Goal: Information Seeking & Learning: Compare options

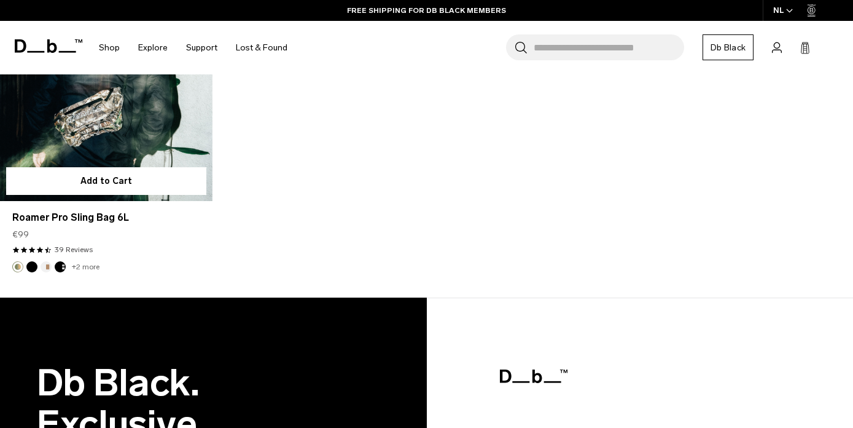
scroll to position [1993, 0]
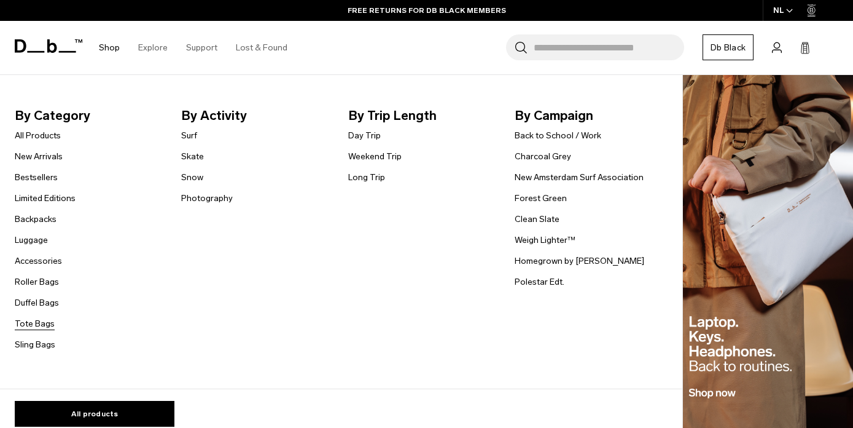
click at [34, 323] on link "Tote Bags" at bounding box center [35, 323] width 40 height 13
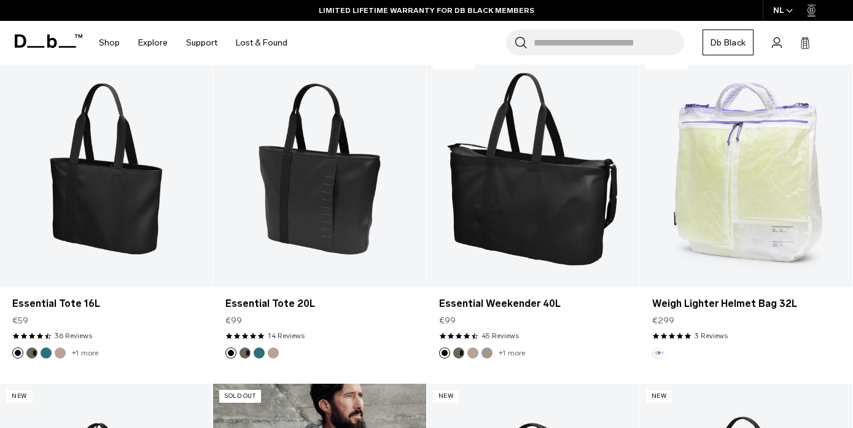
scroll to position [251, 0]
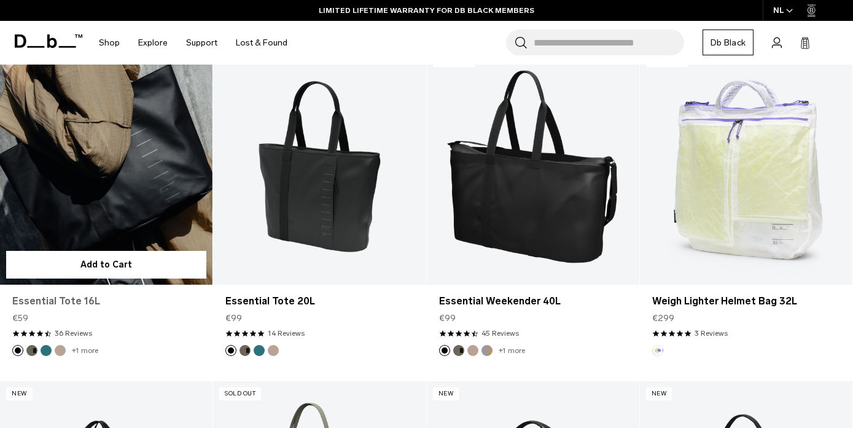
click at [47, 302] on link "Essential Tote 16L" at bounding box center [106, 301] width 188 height 15
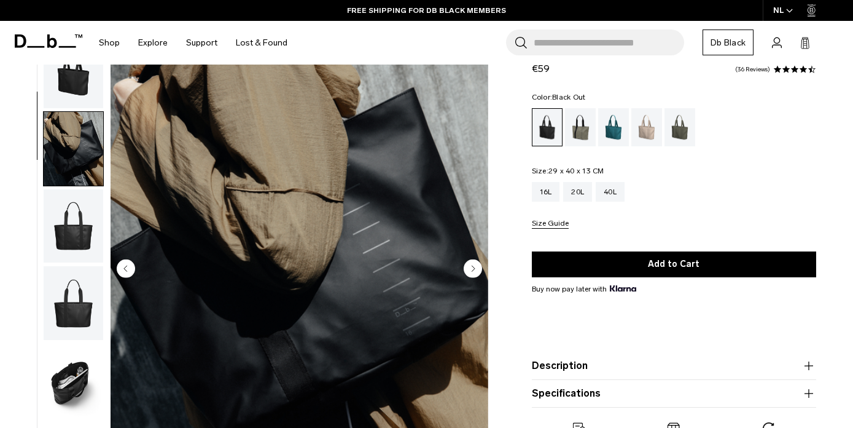
scroll to position [78, 0]
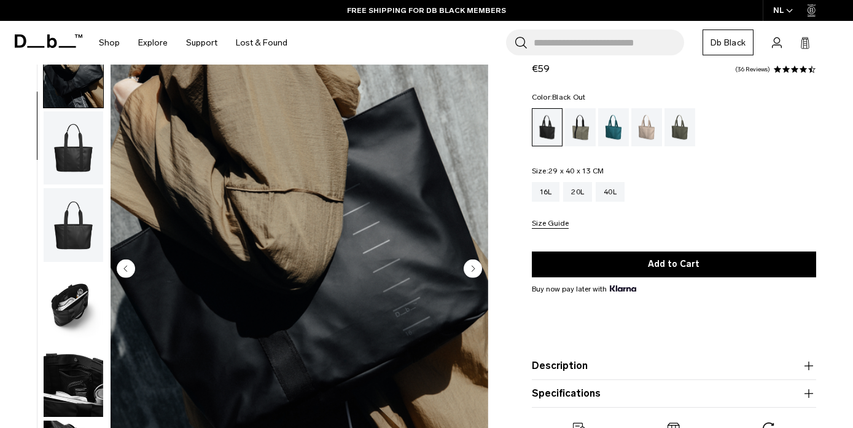
click at [472, 268] on circle "Next slide" at bounding box center [473, 268] width 18 height 18
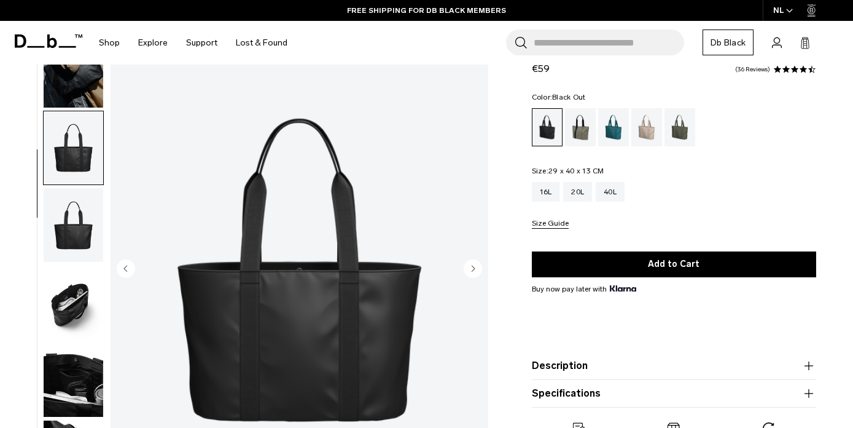
scroll to position [151, 0]
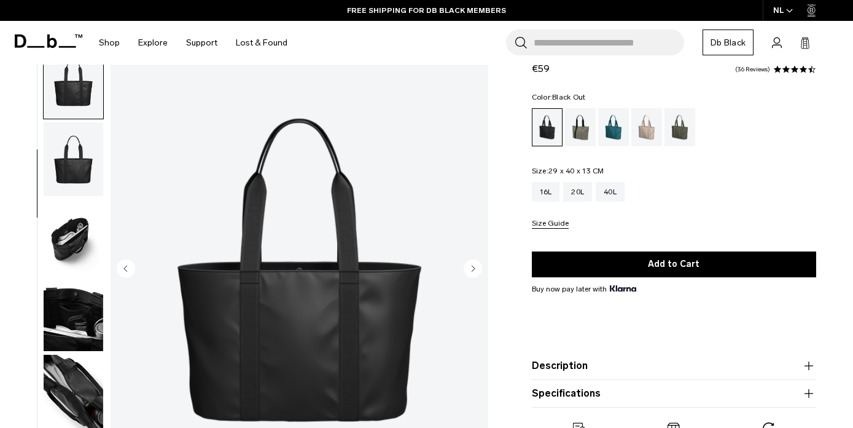
click at [472, 268] on circle "Next slide" at bounding box center [473, 268] width 18 height 18
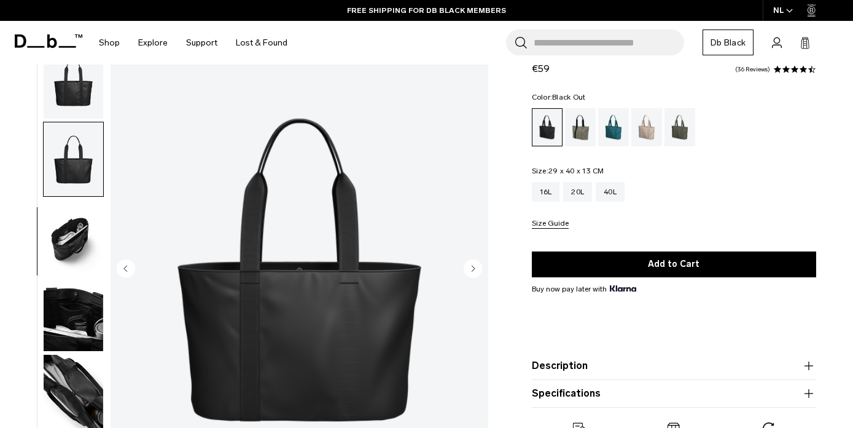
click at [472, 268] on circle "Next slide" at bounding box center [473, 268] width 18 height 18
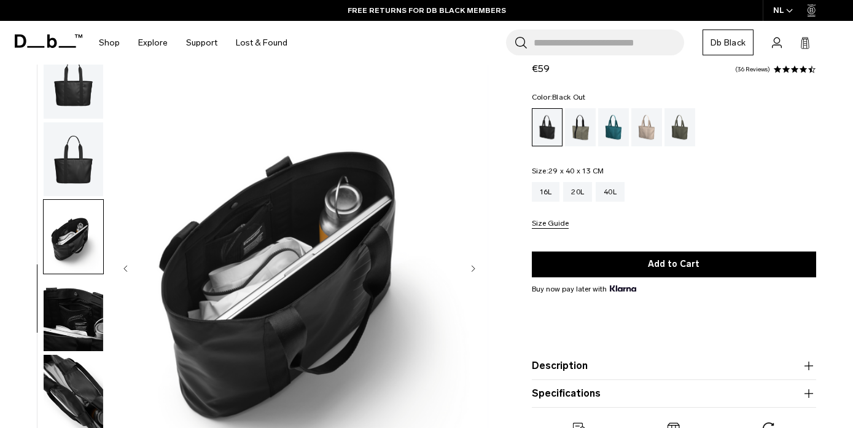
click at [472, 268] on circle "Next slide" at bounding box center [473, 268] width 18 height 18
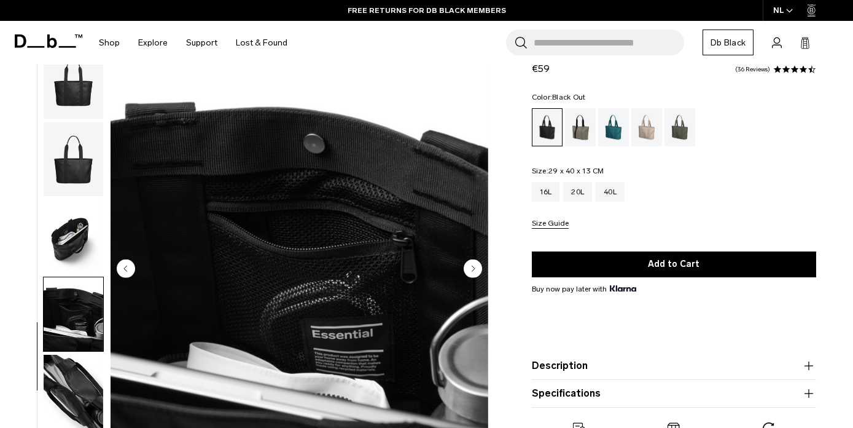
click at [472, 269] on circle "Next slide" at bounding box center [473, 268] width 18 height 18
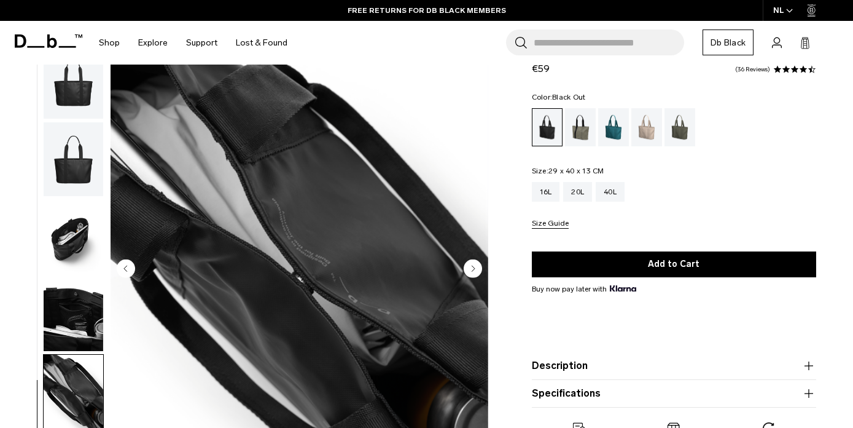
click at [472, 269] on circle "Next slide" at bounding box center [473, 268] width 18 height 18
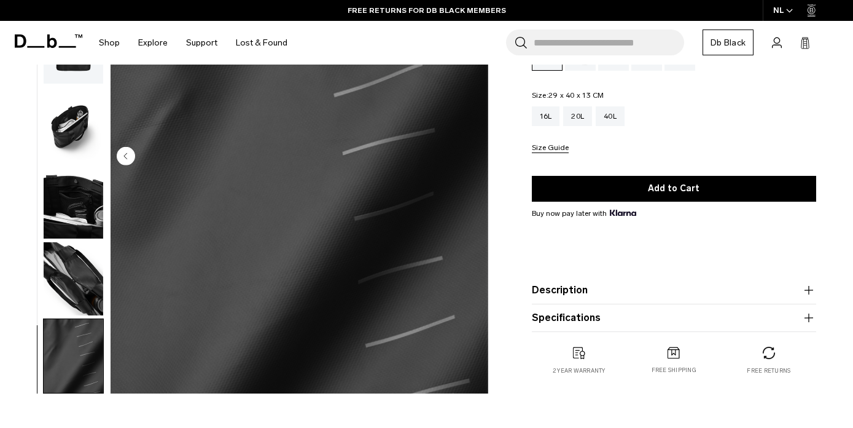
scroll to position [162, 0]
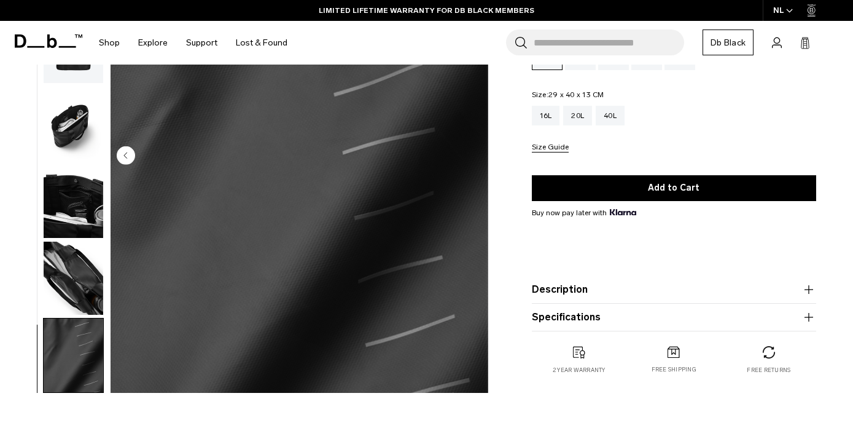
click at [115, 152] on img "8 / 8" at bounding box center [300, 157] width 378 height 472
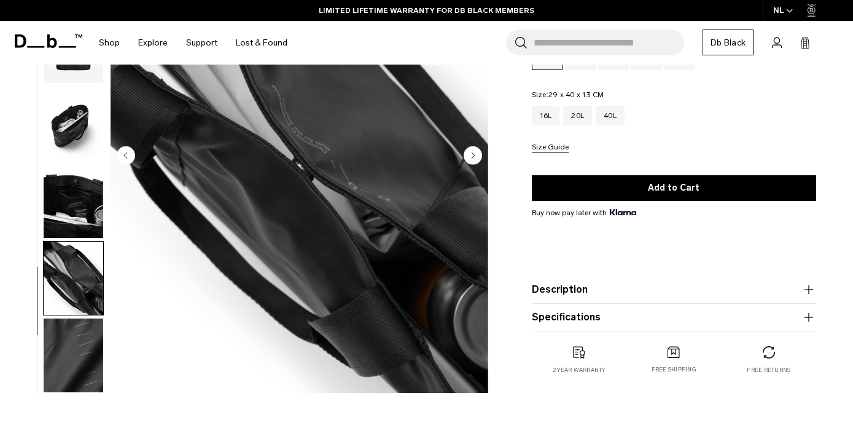
click at [118, 154] on circle "Previous slide" at bounding box center [126, 155] width 18 height 18
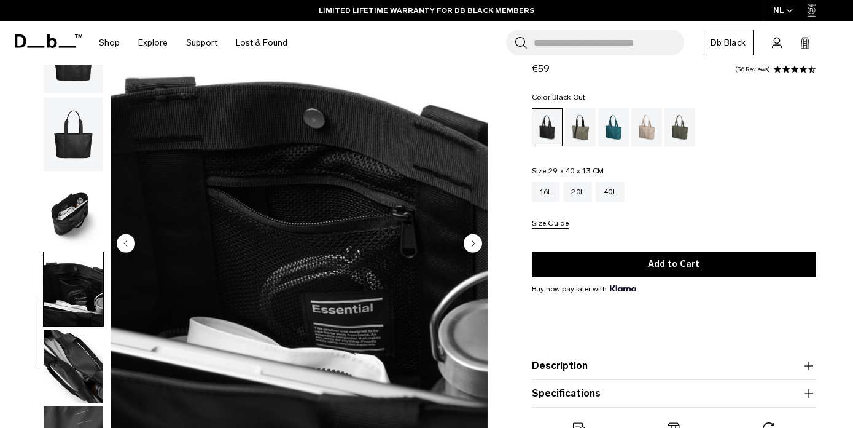
scroll to position [50, 0]
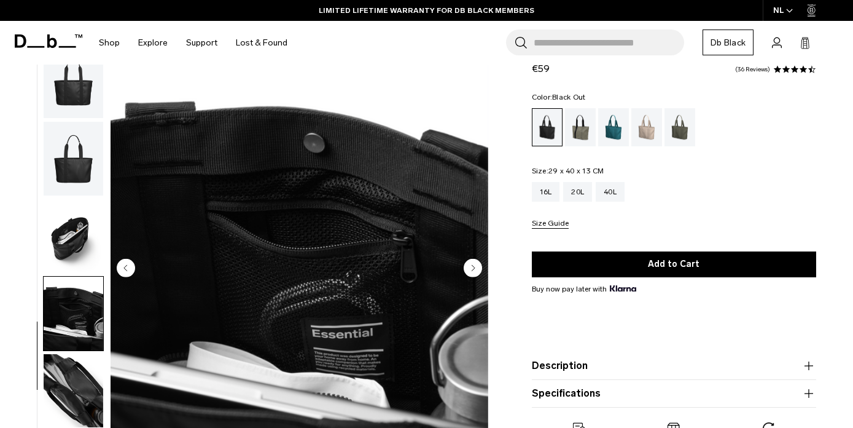
click at [124, 262] on circle "Previous slide" at bounding box center [126, 268] width 18 height 18
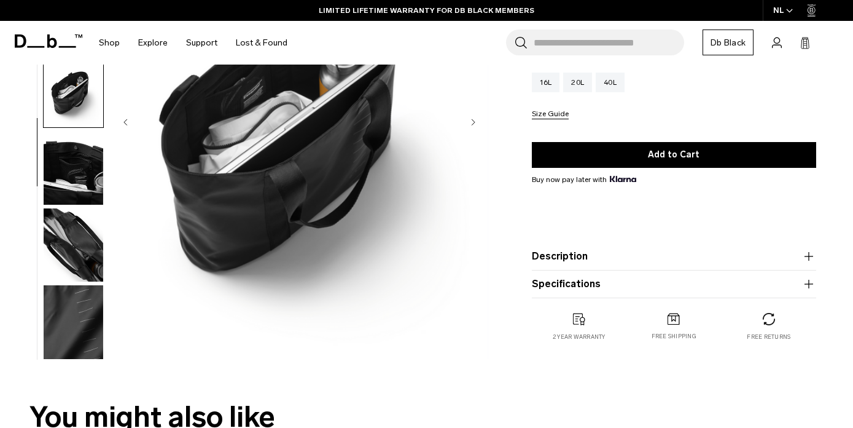
scroll to position [208, 0]
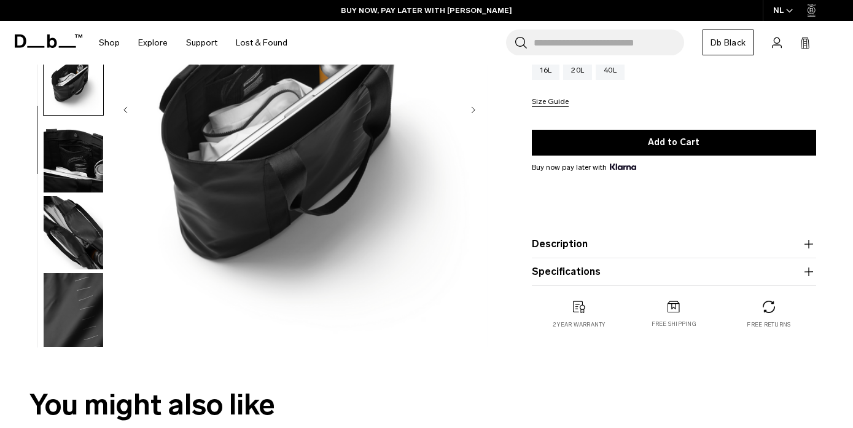
click at [779, 240] on button "Description" at bounding box center [674, 244] width 284 height 15
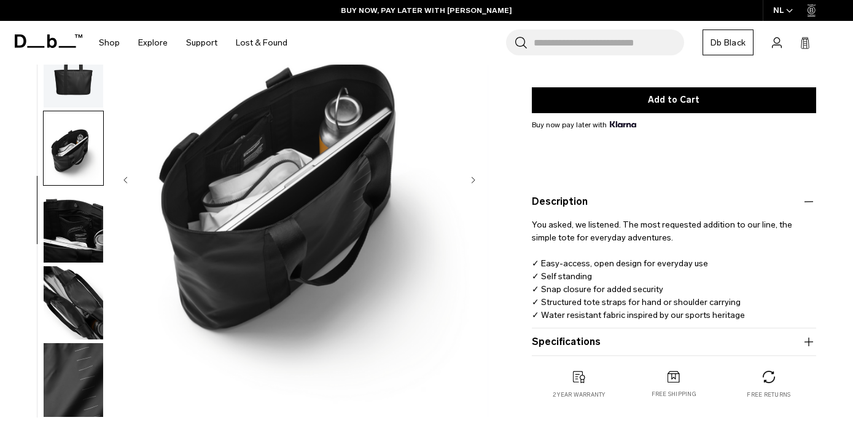
click at [681, 339] on button "Specifications" at bounding box center [674, 341] width 284 height 15
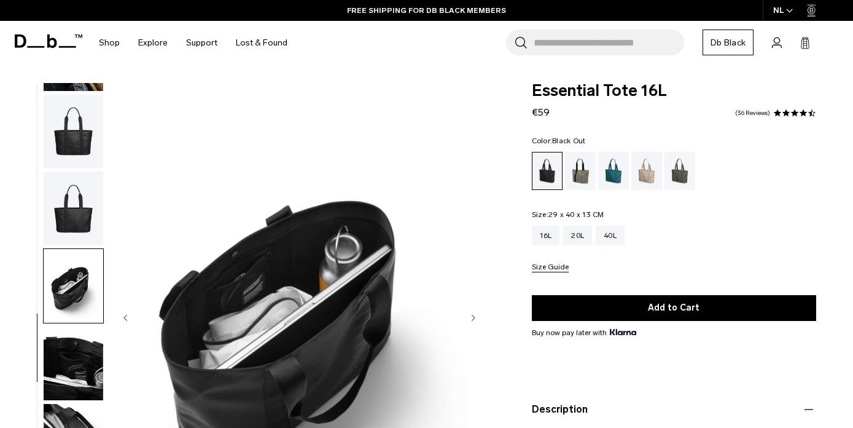
scroll to position [6, 0]
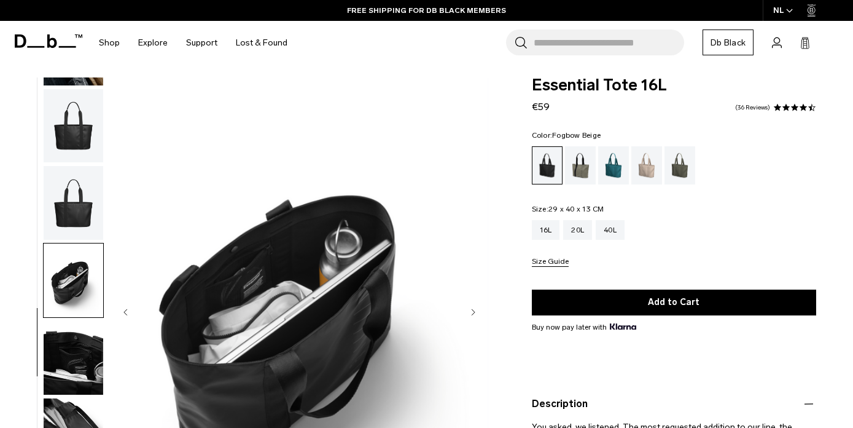
click at [652, 165] on div "Fogbow Beige" at bounding box center [647, 165] width 31 height 38
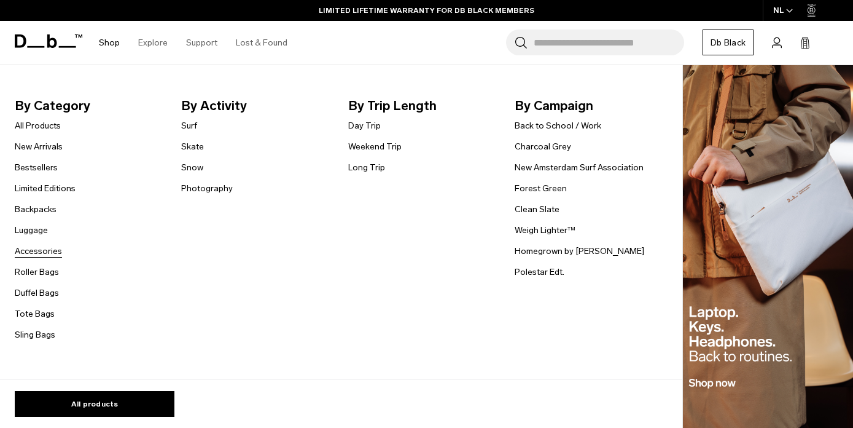
click at [32, 256] on link "Accessories" at bounding box center [38, 251] width 47 height 13
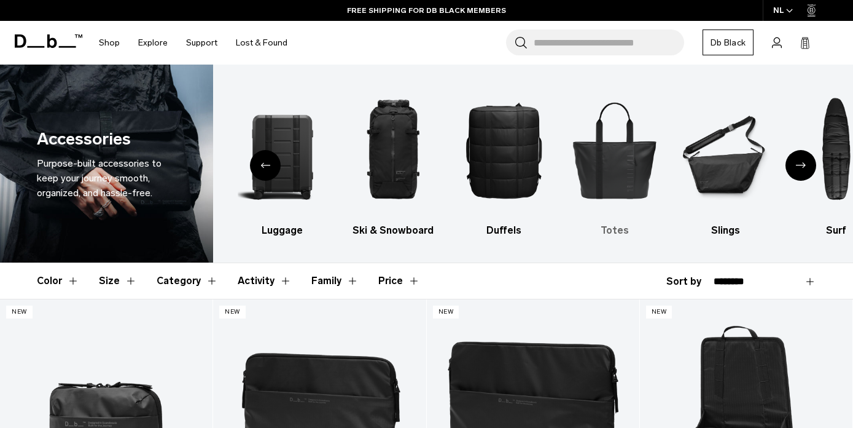
click at [631, 150] on img "6 / 10" at bounding box center [614, 150] width 89 height 134
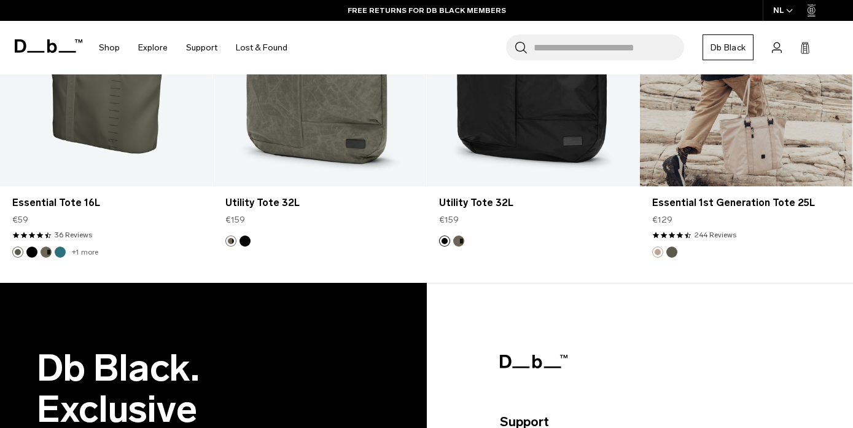
scroll to position [1729, 0]
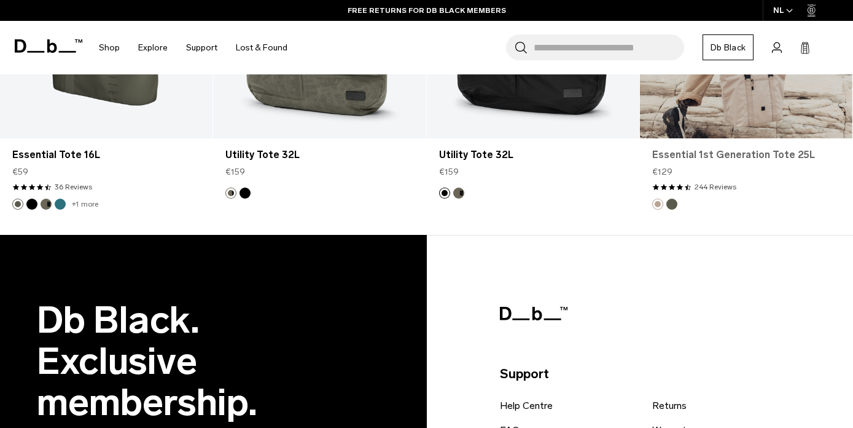
click at [703, 161] on link "Essential 1st Generation Tote 25L" at bounding box center [746, 154] width 188 height 15
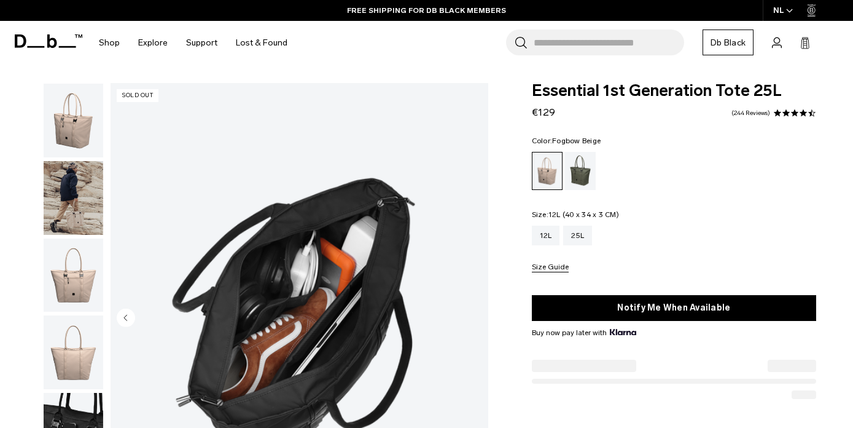
click at [538, 225] on div "12L" at bounding box center [546, 235] width 28 height 20
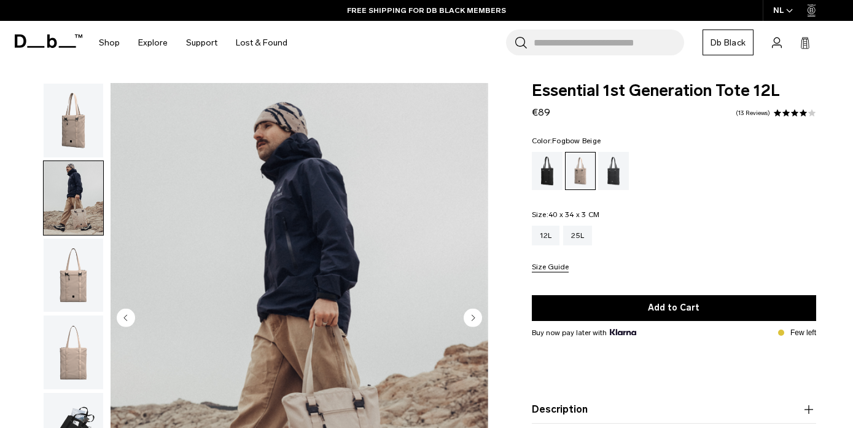
click at [473, 315] on icon "Next slide" at bounding box center [473, 318] width 3 height 6
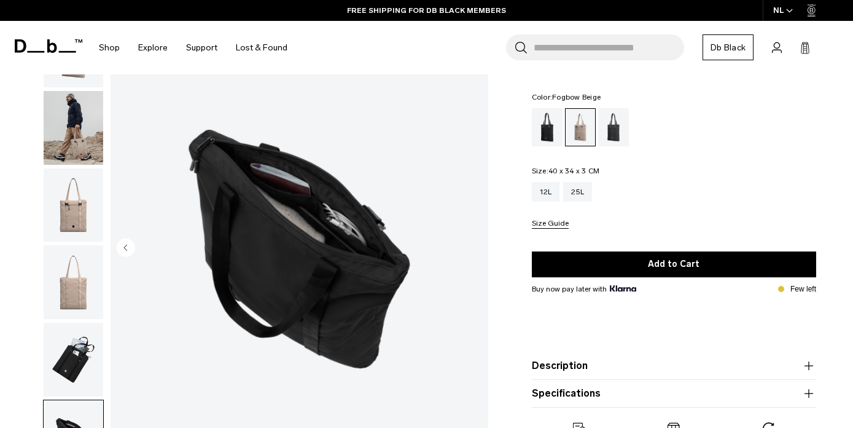
scroll to position [111, 0]
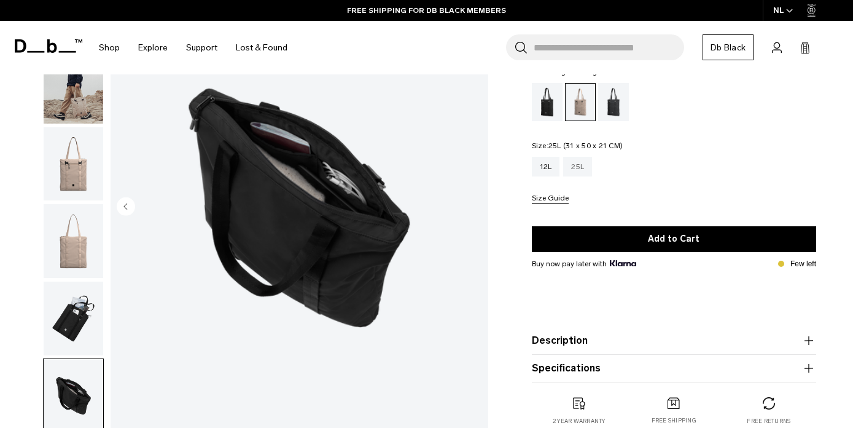
click at [576, 167] on div "25L" at bounding box center [577, 167] width 29 height 20
